Goal: Information Seeking & Learning: Learn about a topic

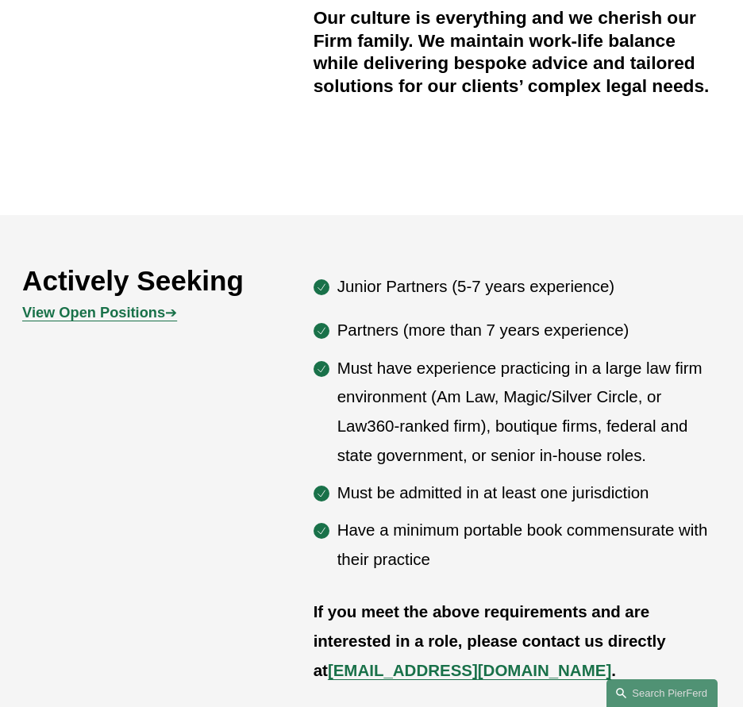
scroll to position [635, 0]
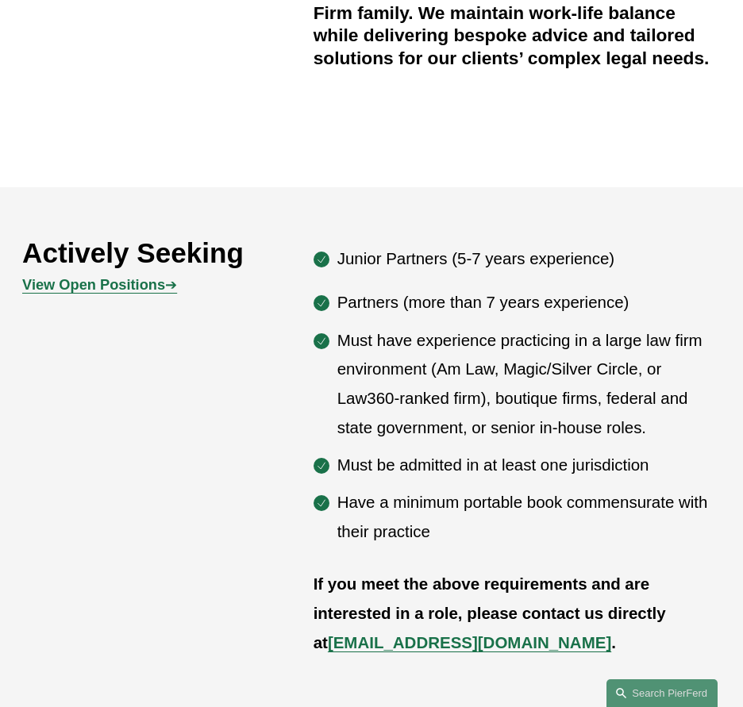
click at [375, 341] on p "Must have experience practicing in a large law firm environment (Am Law, Magic/…" at bounding box center [528, 384] width 383 height 117
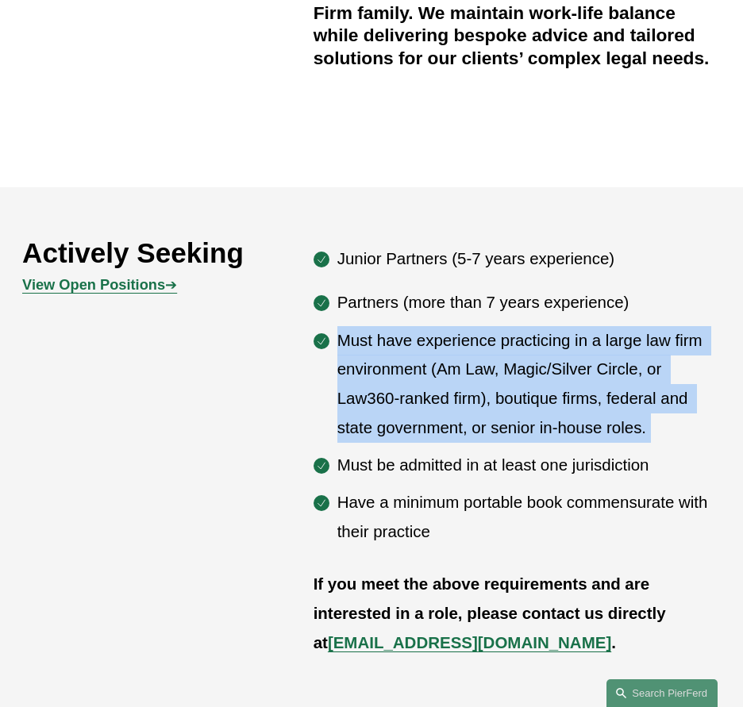
click at [375, 341] on p "Must have experience practicing in a large law firm environment (Am Law, Magic/…" at bounding box center [528, 384] width 383 height 117
drag, startPoint x: 375, startPoint y: 341, endPoint x: 410, endPoint y: 395, distance: 63.2
click at [410, 395] on p "Must have experience practicing in a large law firm environment (Am Law, Magic/…" at bounding box center [528, 384] width 383 height 117
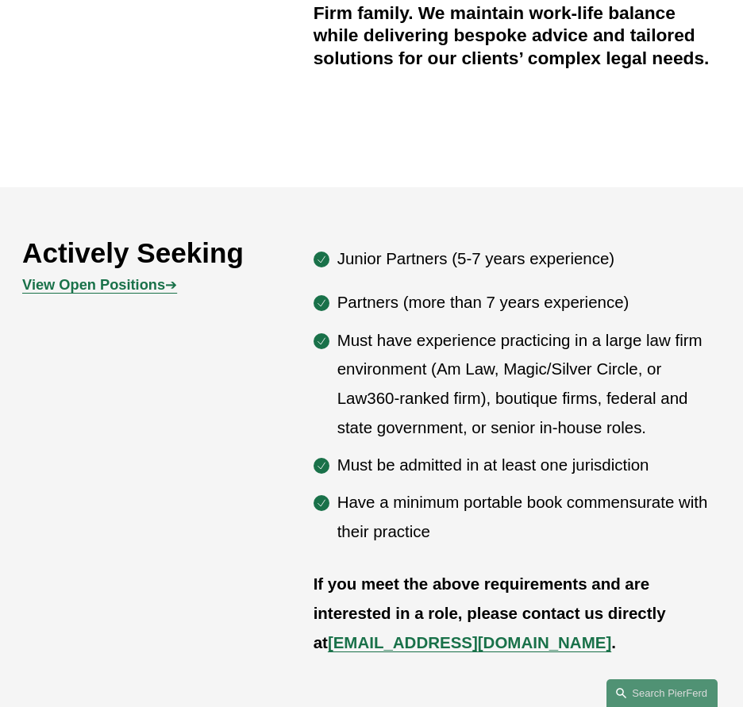
click at [417, 433] on p "Must have experience practicing in a large law firm environment (Am Law, Magic/…" at bounding box center [528, 384] width 383 height 117
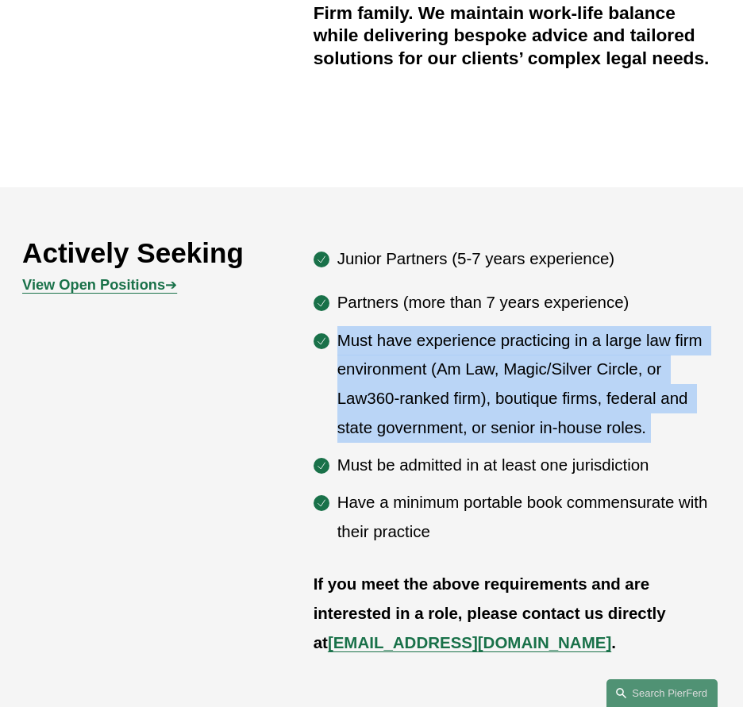
click at [417, 433] on p "Must have experience practicing in a large law firm environment (Am Law, Magic/…" at bounding box center [528, 384] width 383 height 117
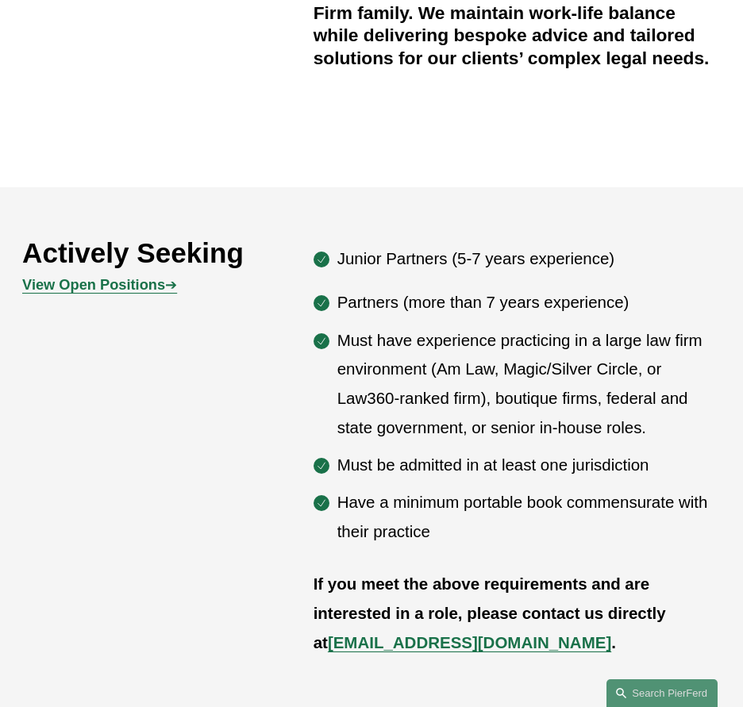
drag, startPoint x: 417, startPoint y: 433, endPoint x: 417, endPoint y: 472, distance: 38.9
click at [417, 472] on p "Must be admitted in at least one jurisdiction" at bounding box center [528, 465] width 383 height 29
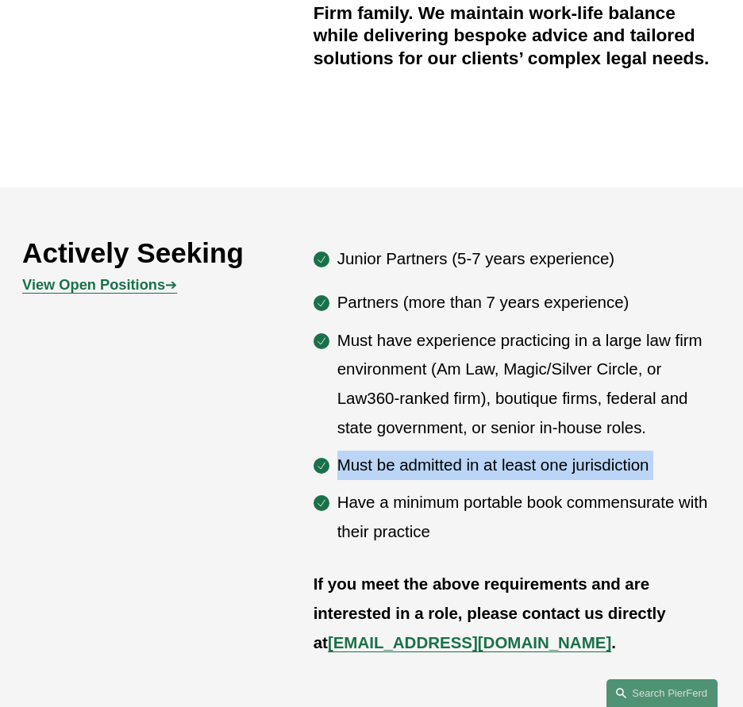
click at [417, 472] on p "Must be admitted in at least one jurisdiction" at bounding box center [528, 465] width 383 height 29
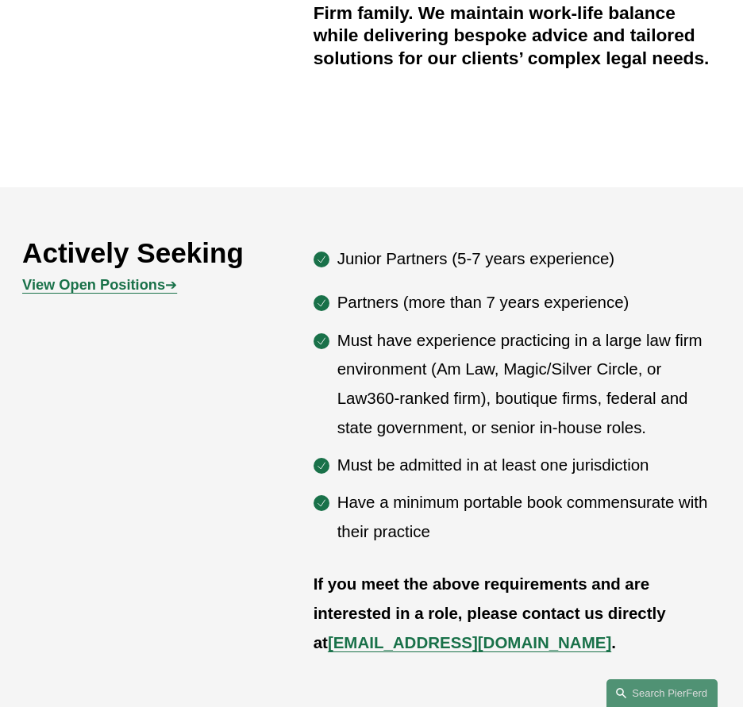
drag, startPoint x: 417, startPoint y: 472, endPoint x: 406, endPoint y: 509, distance: 38.7
click at [406, 509] on p "Have a minimum portable book commensurate with their practice" at bounding box center [528, 517] width 383 height 59
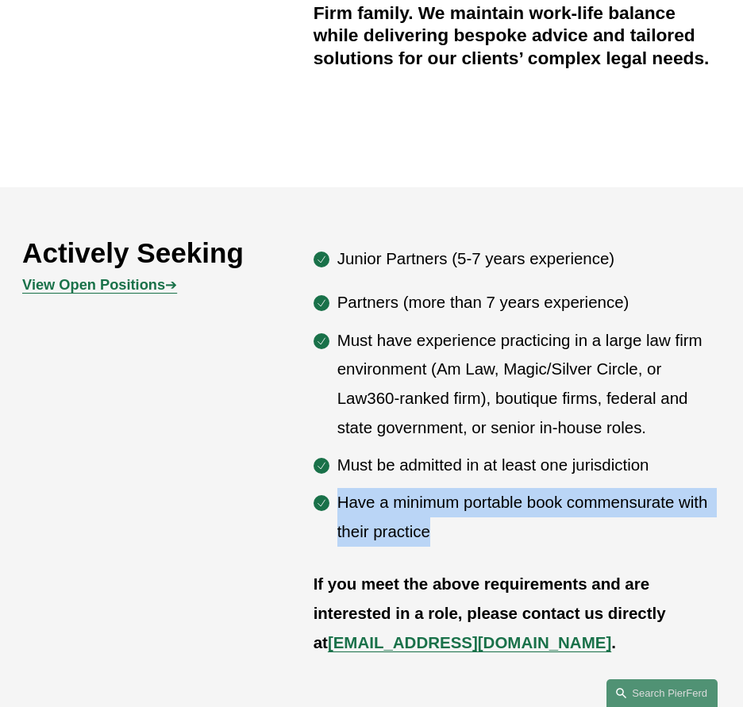
click at [406, 509] on p "Have a minimum portable book commensurate with their practice" at bounding box center [528, 517] width 383 height 59
drag, startPoint x: 406, startPoint y: 509, endPoint x: 368, endPoint y: 518, distance: 39.1
click at [368, 518] on p "Have a minimum portable book commensurate with their practice" at bounding box center [528, 517] width 383 height 59
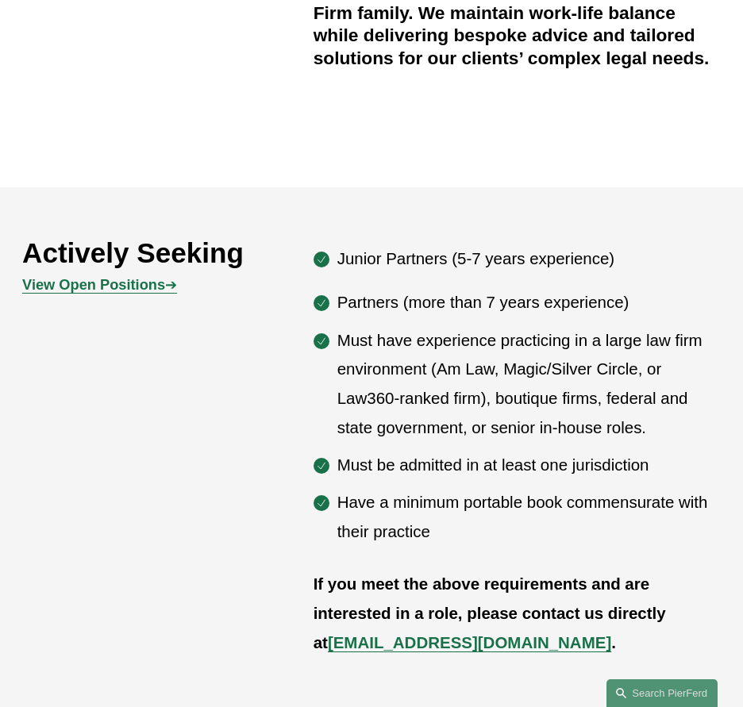
click at [131, 288] on strong "View Open Positions" at bounding box center [93, 284] width 143 height 17
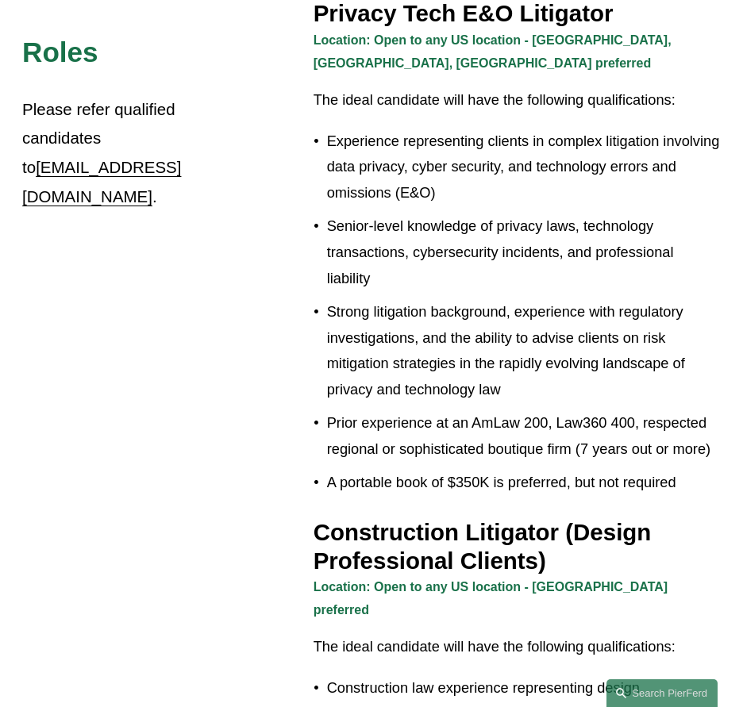
scroll to position [397, 0]
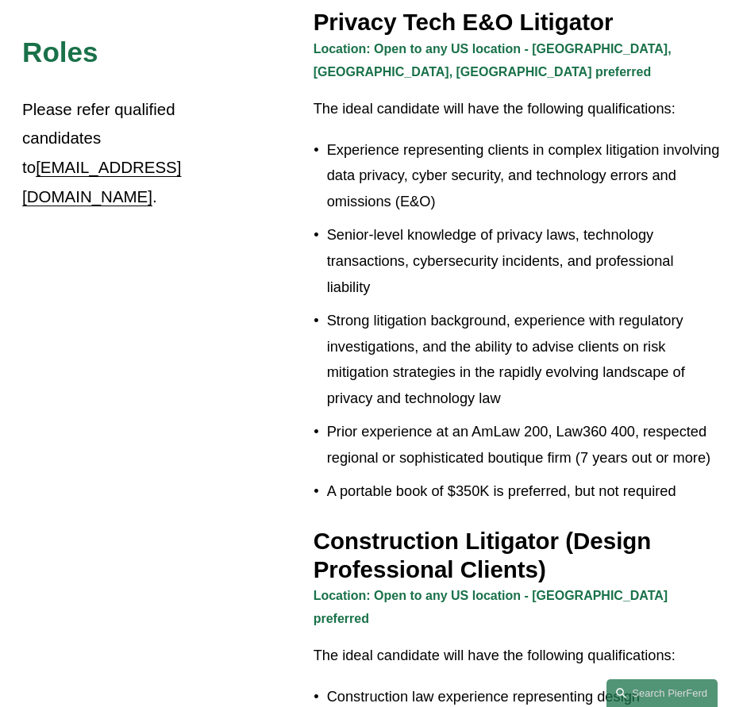
click at [408, 419] on p "Prior experience at an AmLaw 200, Law360 400, respected regional or sophisticat…" at bounding box center [524, 445] width 394 height 52
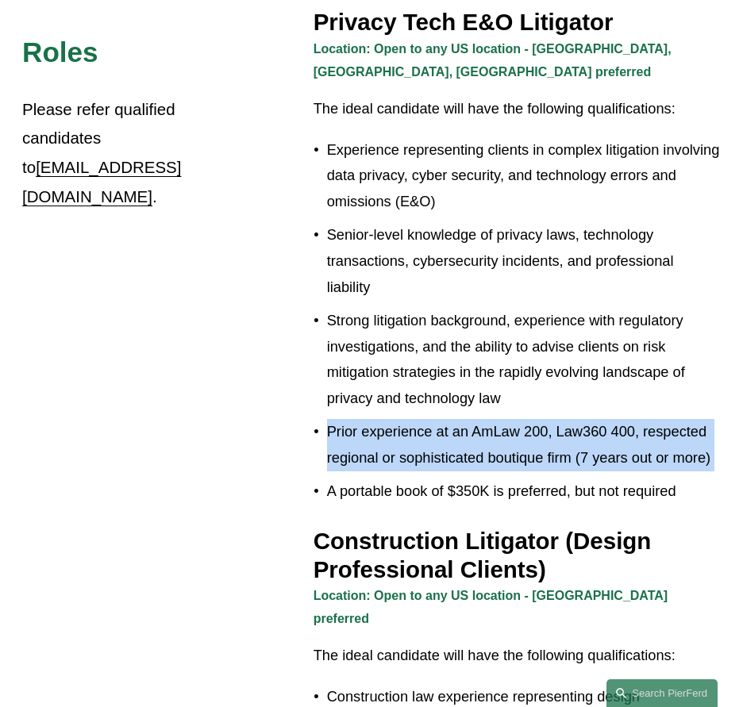
click at [408, 419] on p "Prior experience at an AmLaw 200, Law360 400, respected regional or sophisticat…" at bounding box center [524, 445] width 394 height 52
drag, startPoint x: 408, startPoint y: 417, endPoint x: 448, endPoint y: 442, distance: 47.8
click at [448, 442] on p "Prior experience at an AmLaw 200, Law360 400, respected regional or sophisticat…" at bounding box center [524, 445] width 394 height 52
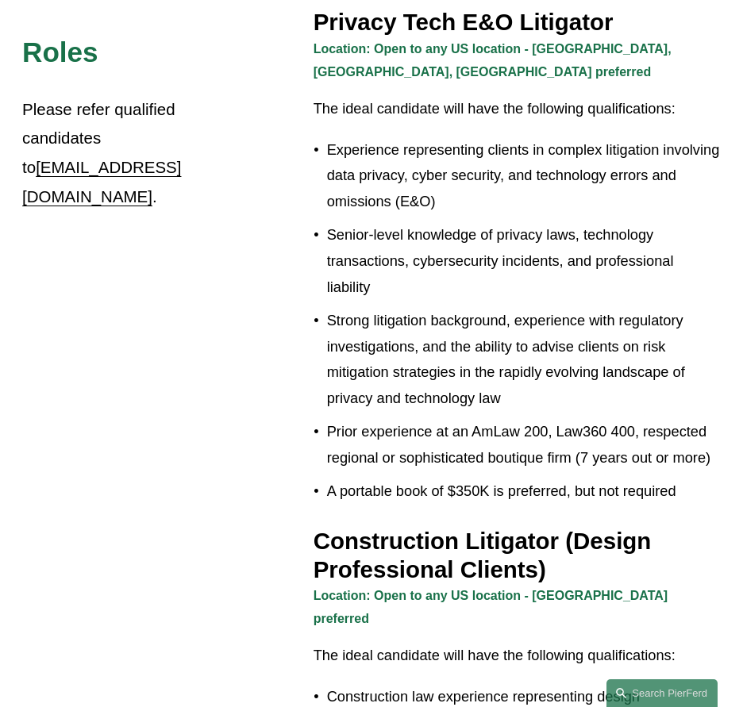
click at [463, 479] on p "A portable book of $350K is preferred, but not required" at bounding box center [524, 492] width 394 height 26
drag, startPoint x: 463, startPoint y: 475, endPoint x: 568, endPoint y: 468, distance: 105.8
click at [568, 479] on p "A portable book of $350K is preferred, but not required" at bounding box center [524, 492] width 394 height 26
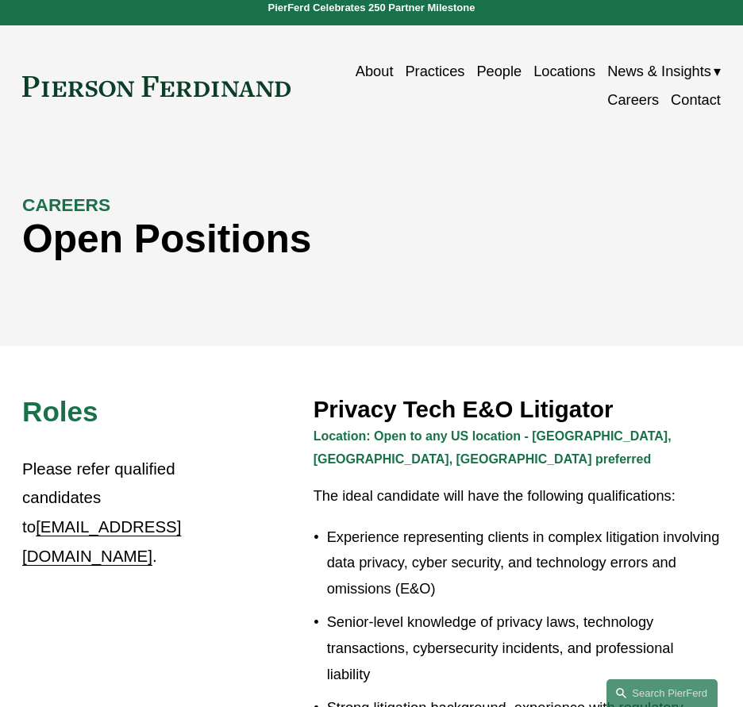
scroll to position [0, 0]
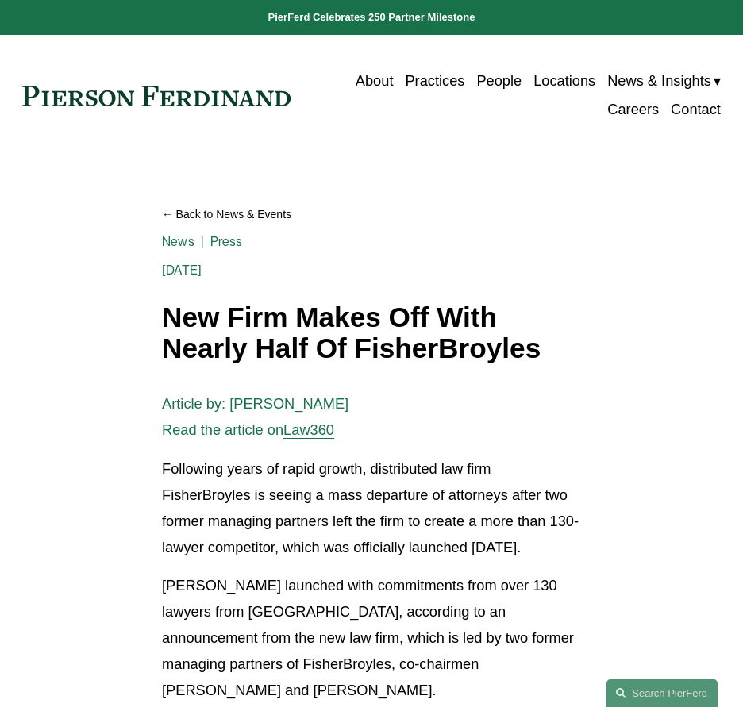
click at [446, 284] on div "Back to News & Events New Firm Makes Off With Nearly Half Of FisherBroyles News…" at bounding box center [371, 279] width 419 height 170
click at [379, 10] on link at bounding box center [371, 17] width 743 height 35
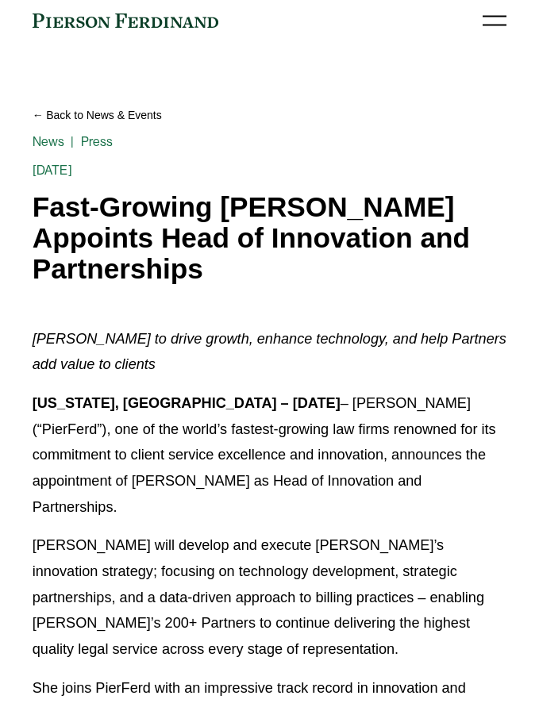
scroll to position [60, 0]
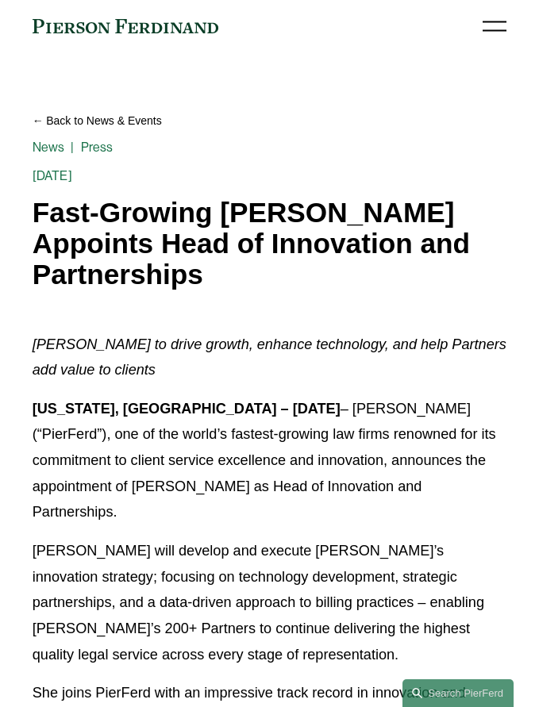
drag, startPoint x: 165, startPoint y: 248, endPoint x: 208, endPoint y: 284, distance: 56.3
click at [208, 284] on h1 "Fast-Growing [PERSON_NAME] Appoints Head of Innovation and Partnerships" at bounding box center [270, 244] width 475 height 92
copy h1 "Head of Innovation and Partnerships"
click at [298, 276] on h1 "Fast-Growing [PERSON_NAME] Appoints Head of Innovation and Partnerships" at bounding box center [270, 244] width 475 height 92
